Goal: Information Seeking & Learning: Learn about a topic

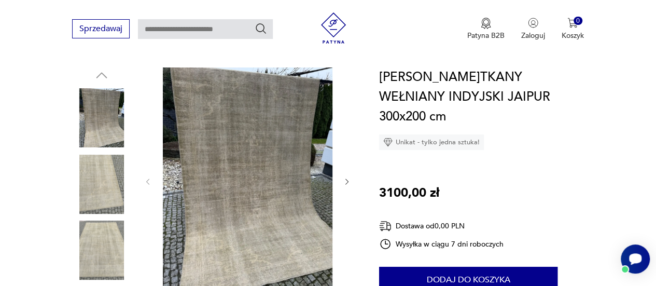
click at [259, 176] on img at bounding box center [248, 180] width 170 height 226
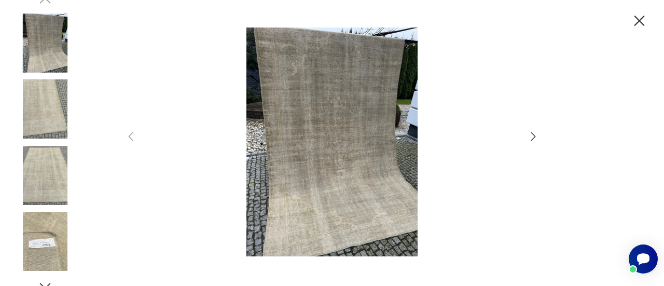
click at [536, 136] on icon "button" at bounding box center [533, 136] width 12 height 12
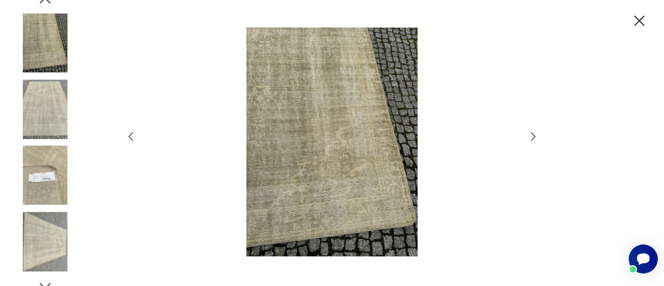
click at [536, 136] on icon "button" at bounding box center [533, 136] width 12 height 12
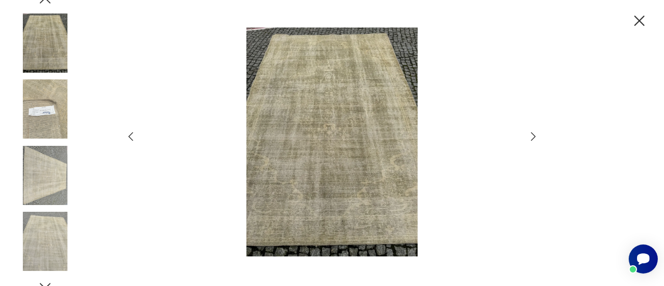
click at [536, 136] on icon "button" at bounding box center [533, 136] width 12 height 12
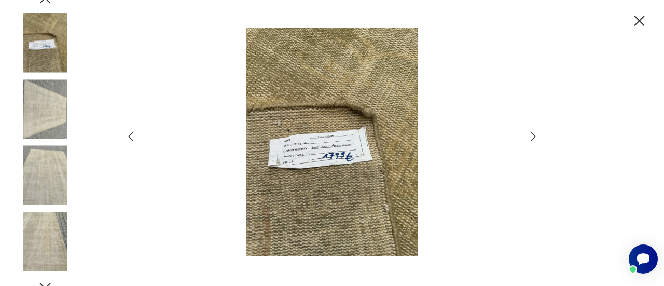
click at [536, 136] on icon "button" at bounding box center [533, 136] width 12 height 12
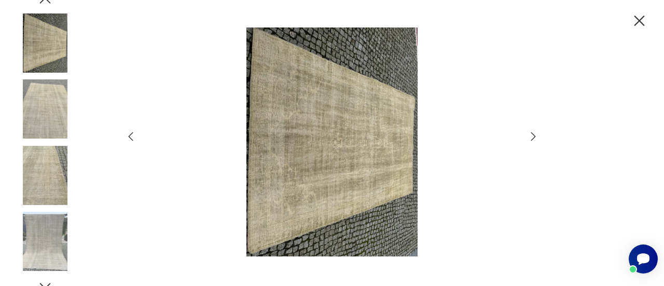
click at [536, 136] on icon "button" at bounding box center [533, 136] width 12 height 12
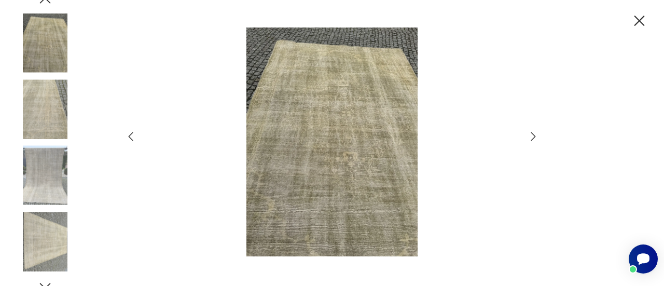
click at [536, 136] on icon "button" at bounding box center [533, 136] width 12 height 12
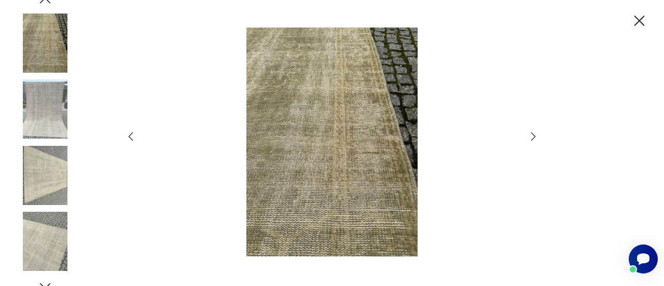
click at [536, 136] on icon "button" at bounding box center [533, 136] width 12 height 12
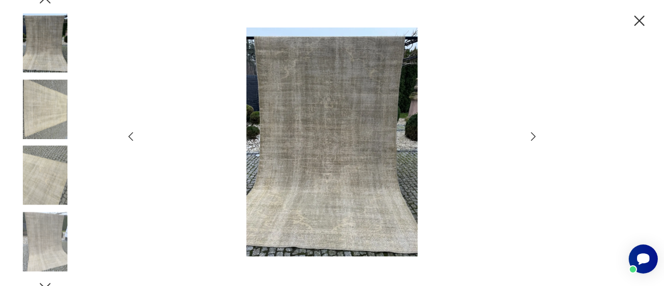
click at [536, 136] on icon "button" at bounding box center [533, 136] width 12 height 12
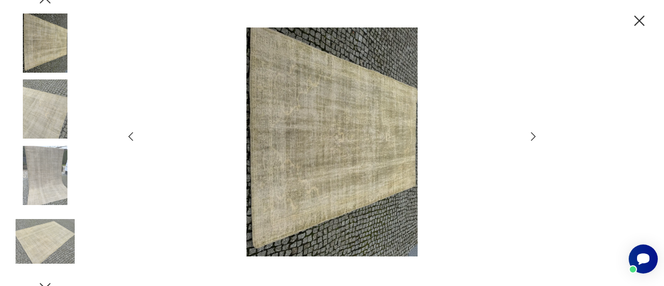
click at [536, 136] on icon "button" at bounding box center [533, 136] width 12 height 12
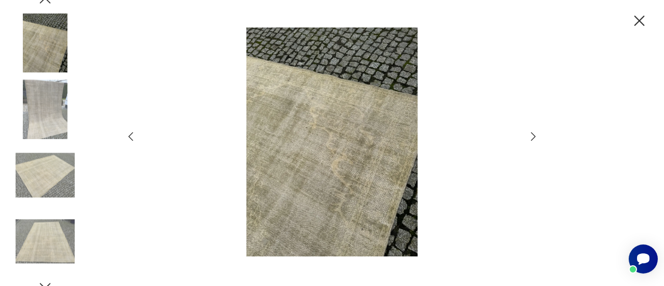
click at [636, 24] on icon "button" at bounding box center [639, 21] width 10 height 10
